Goal: Task Accomplishment & Management: Manage account settings

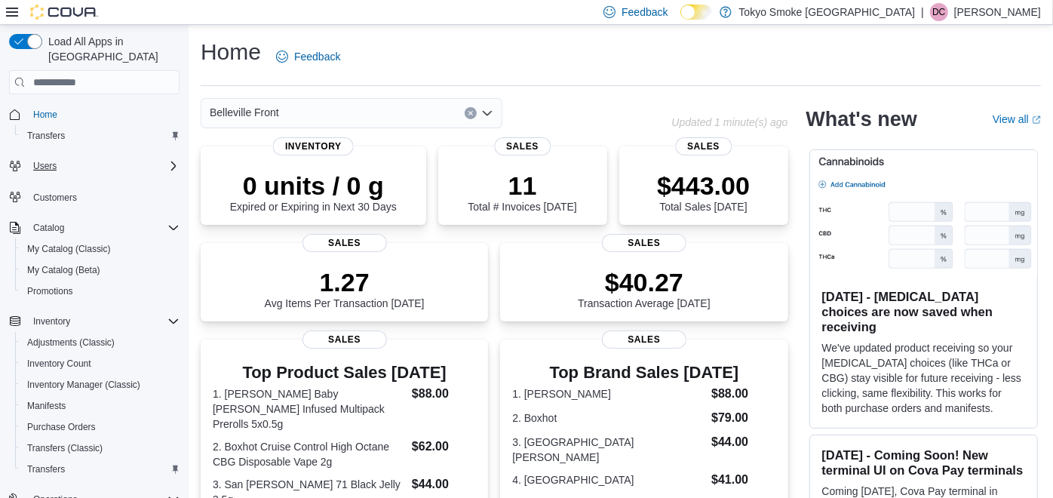
click at [69, 158] on div "Users" at bounding box center [103, 166] width 152 height 18
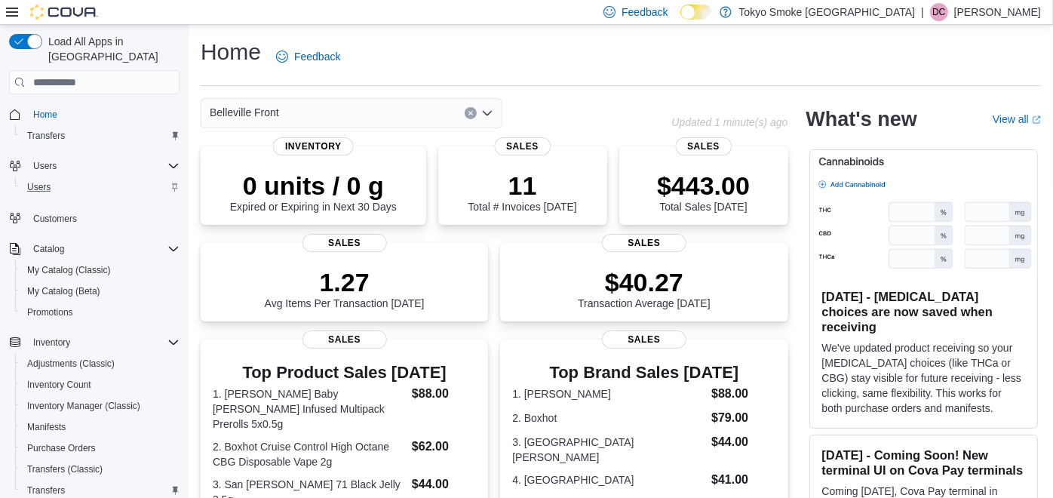
click at [68, 178] on div "Users" at bounding box center [100, 187] width 158 height 18
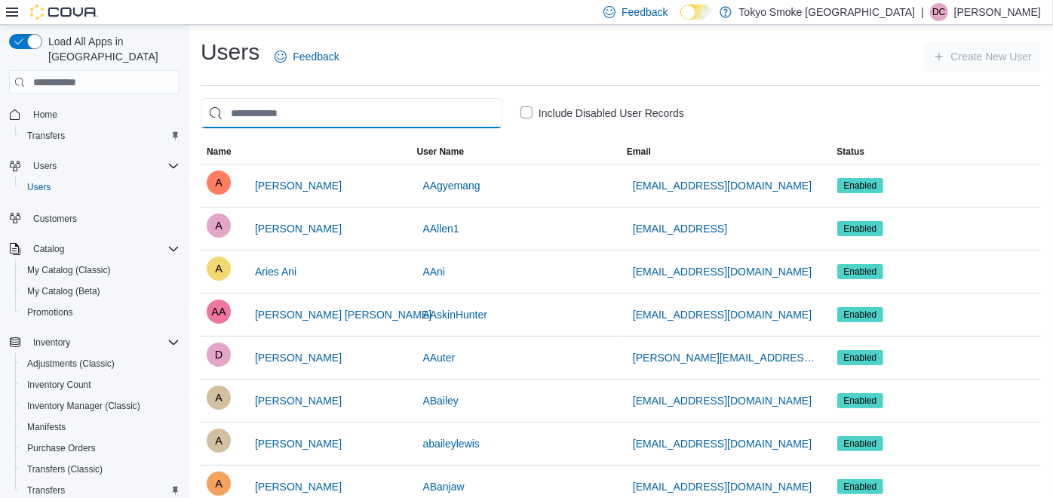
click at [377, 112] on input "search" at bounding box center [352, 113] width 302 height 30
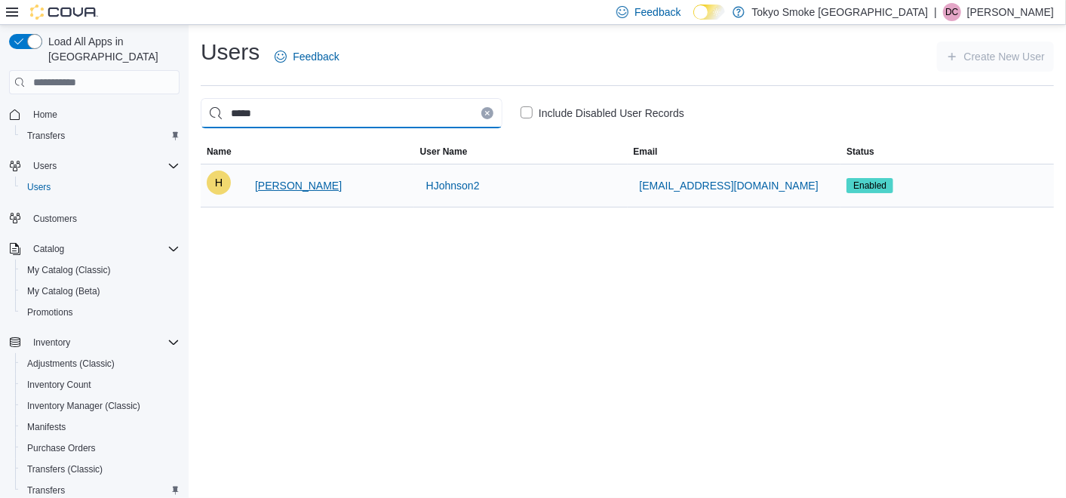
type input "*****"
click at [293, 187] on span "[PERSON_NAME]" at bounding box center [298, 185] width 87 height 15
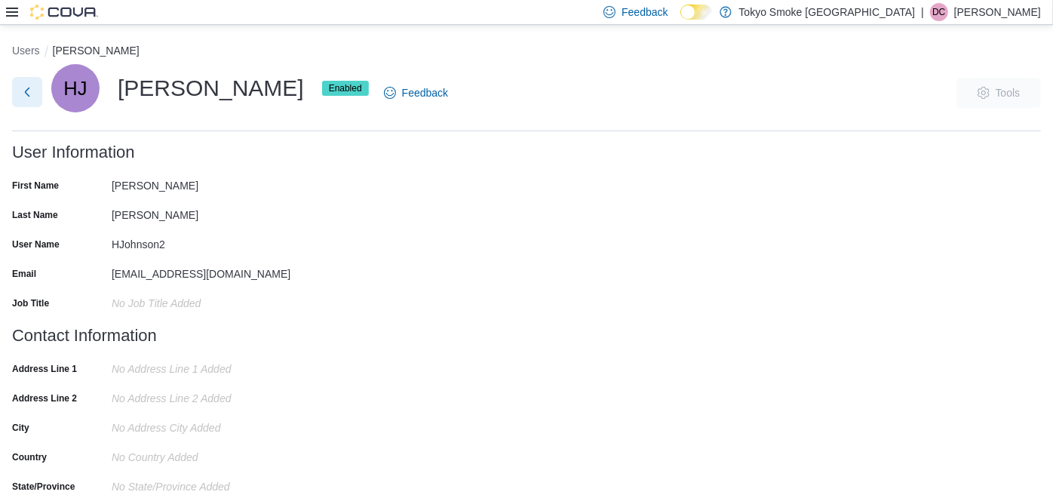
click at [26, 91] on button "Next" at bounding box center [27, 92] width 30 height 30
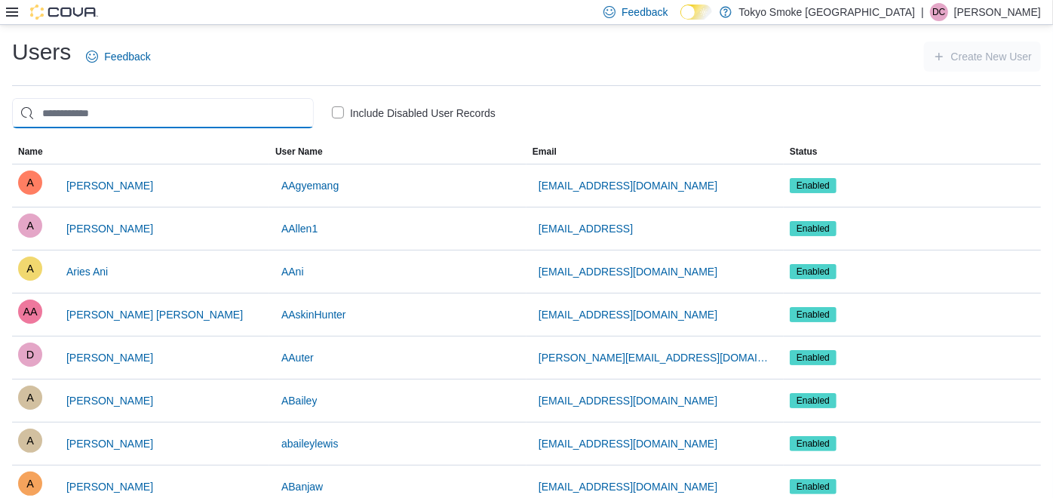
click at [133, 123] on input "search" at bounding box center [163, 113] width 302 height 30
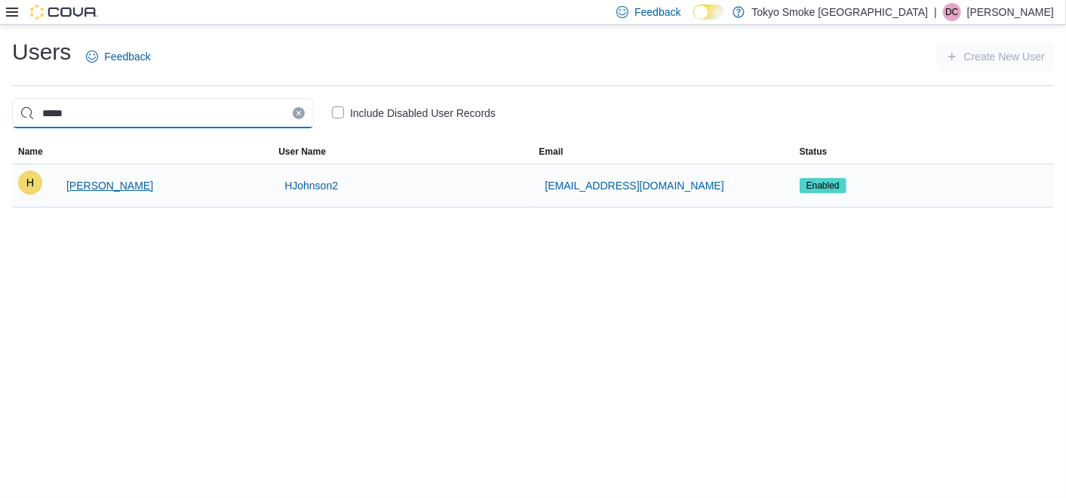
type input "*****"
click at [90, 180] on span "[PERSON_NAME]" at bounding box center [109, 185] width 87 height 15
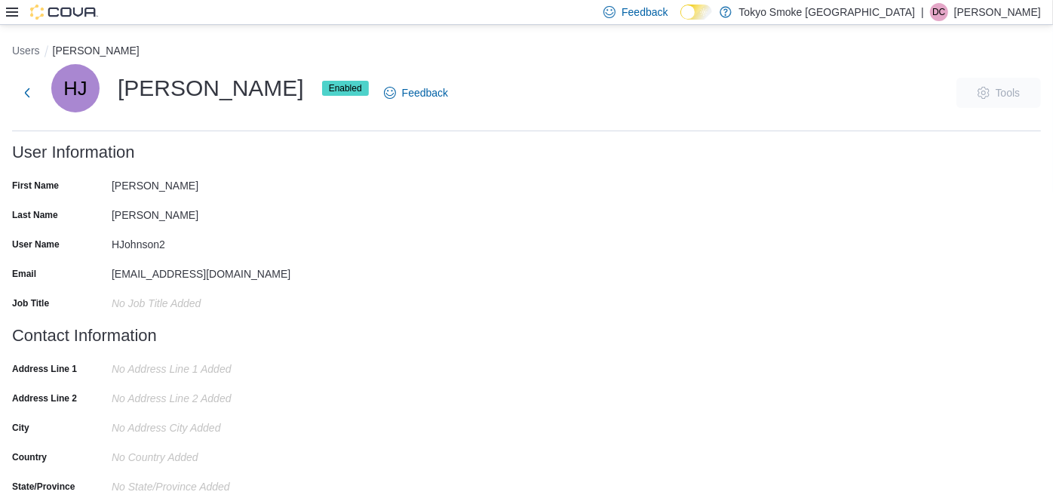
click at [465, 278] on form "User Information First Name [PERSON_NAME] Last Name [PERSON_NAME] User Name HJo…" at bounding box center [526, 234] width 1029 height 183
click at [132, 184] on div "[PERSON_NAME]" at bounding box center [213, 182] width 202 height 18
drag, startPoint x: 132, startPoint y: 184, endPoint x: 136, endPoint y: 208, distance: 24.4
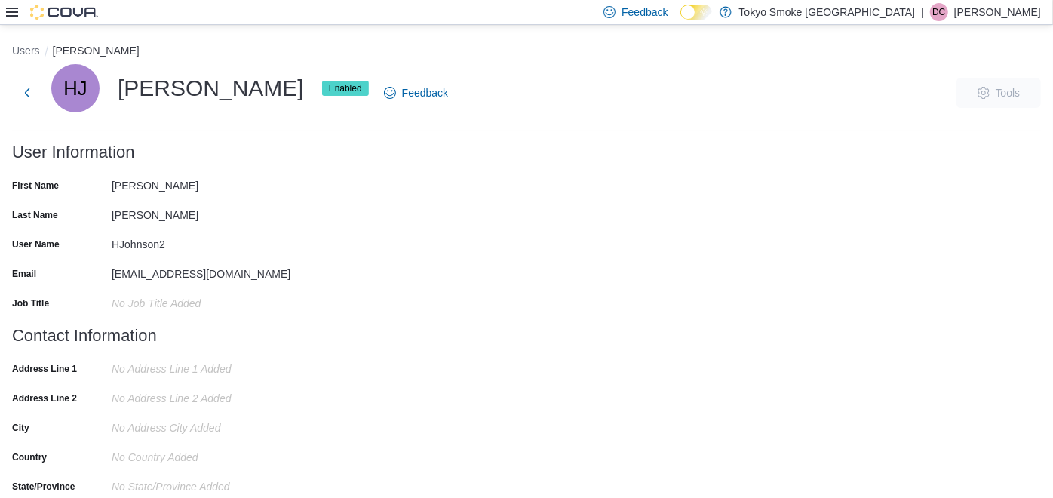
click at [136, 208] on div "[PERSON_NAME]" at bounding box center [213, 212] width 202 height 18
drag, startPoint x: 136, startPoint y: 208, endPoint x: 116, endPoint y: 222, distance: 23.9
click at [116, 222] on div "[PERSON_NAME]" at bounding box center [213, 214] width 202 height 23
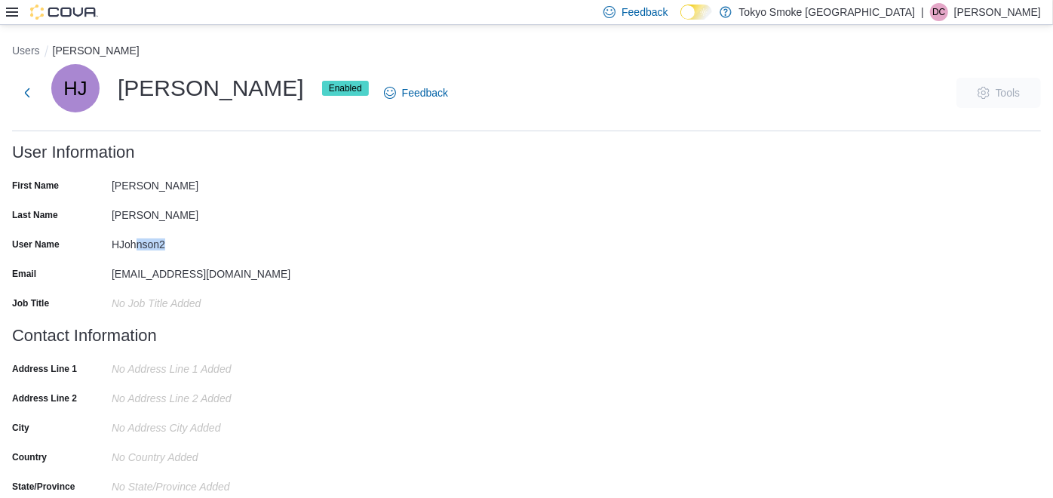
drag, startPoint x: 140, startPoint y: 243, endPoint x: 173, endPoint y: 245, distance: 34.0
click at [173, 245] on div "HJohnson2" at bounding box center [213, 241] width 202 height 18
click at [131, 240] on div "HJohnson2" at bounding box center [213, 241] width 202 height 18
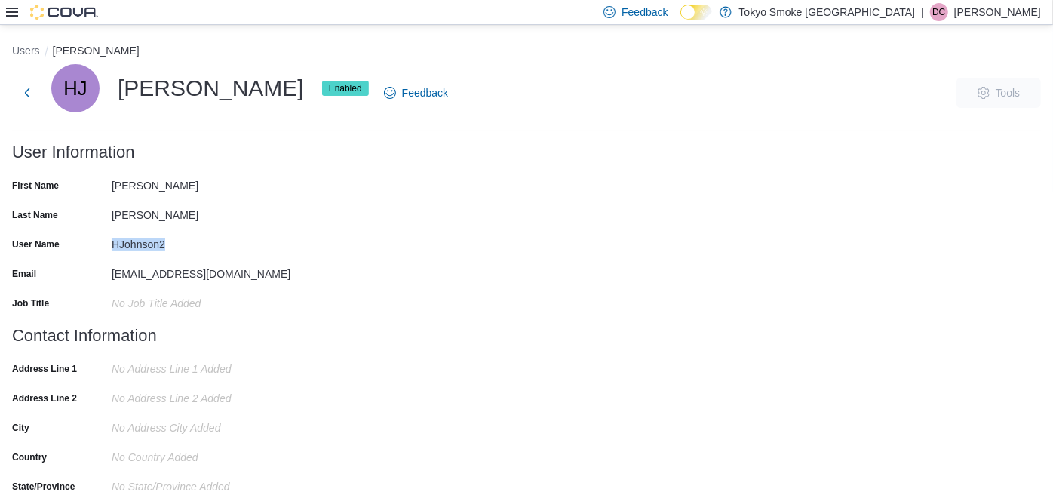
click at [131, 240] on div "HJohnson2" at bounding box center [213, 241] width 202 height 18
copy div "HJohnson2"
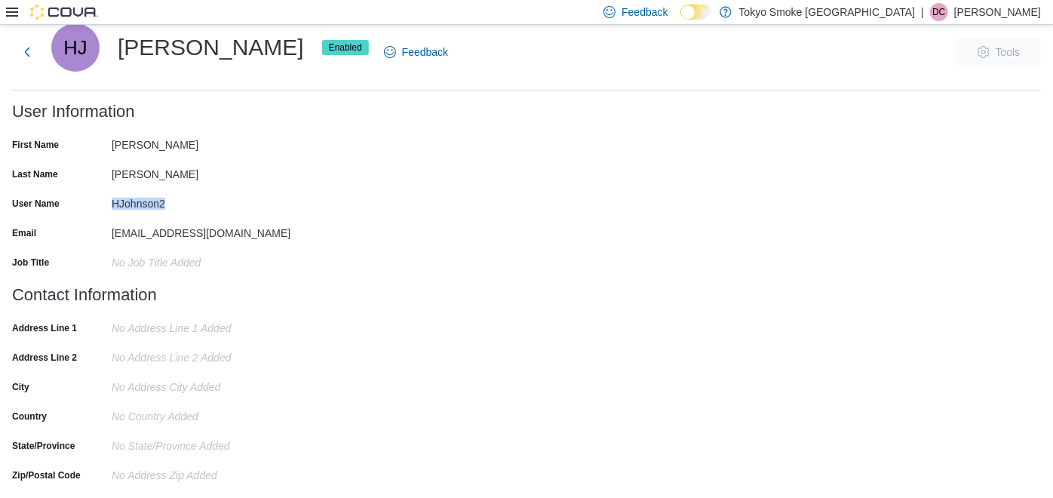
scroll to position [36, 0]
